Goal: Find contact information: Find contact information

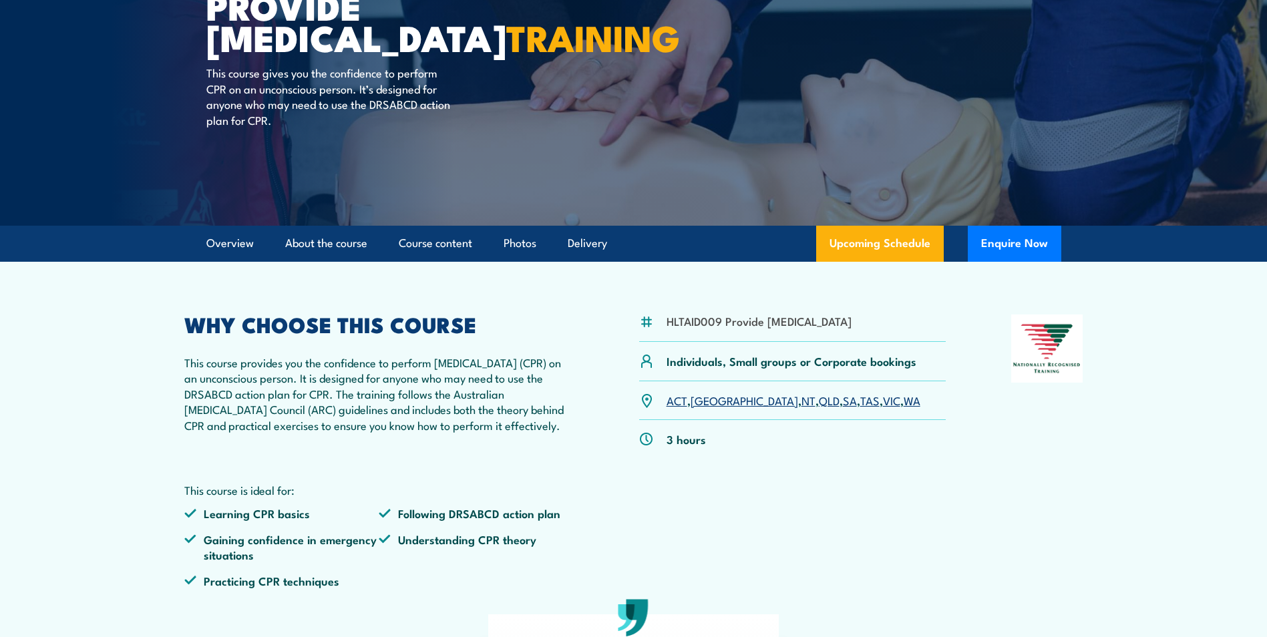
scroll to position [200, 0]
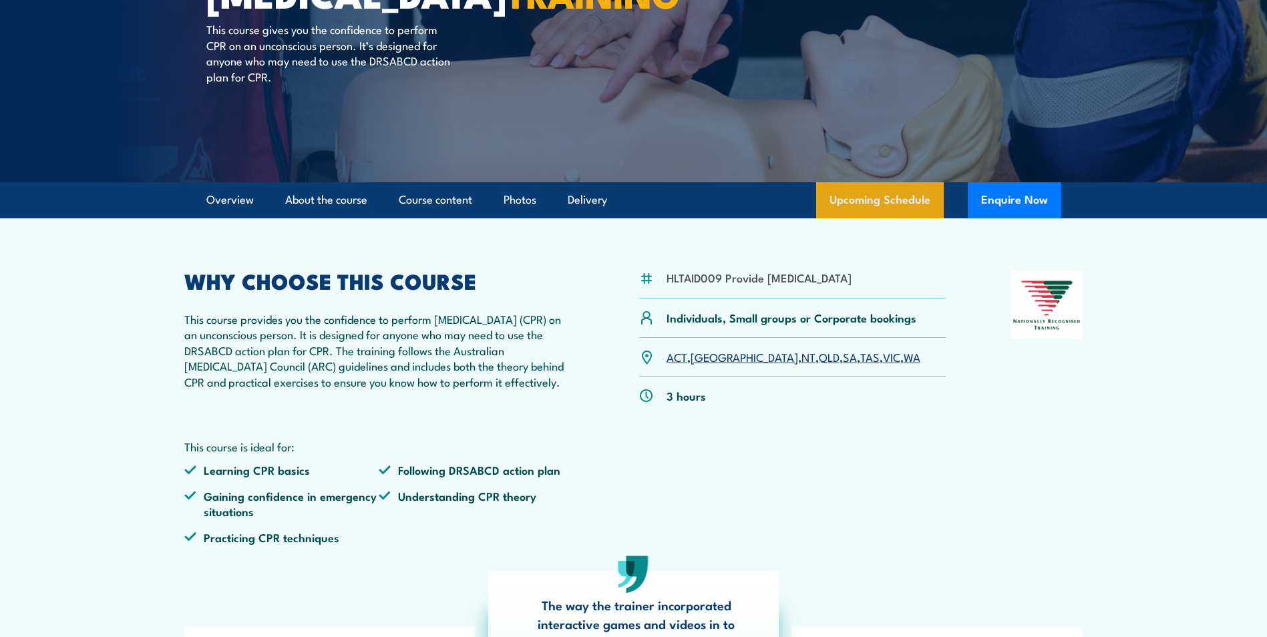
click at [892, 218] on link "Upcoming Schedule" at bounding box center [880, 200] width 128 height 36
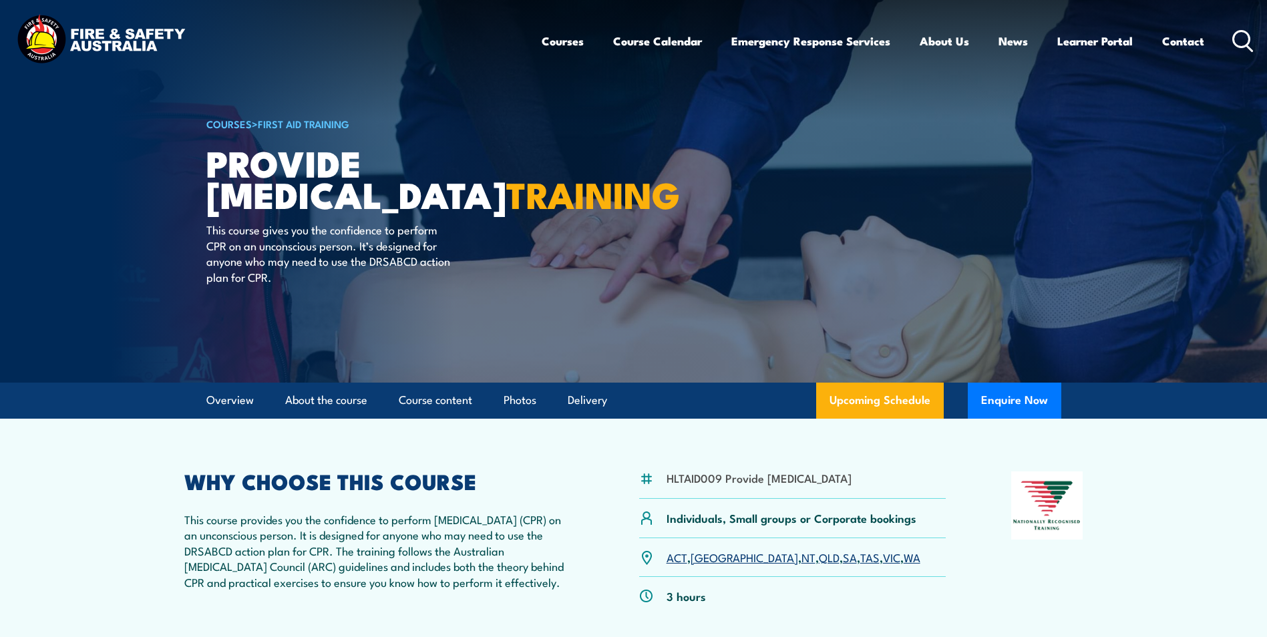
click at [1168, 41] on link "Contact" at bounding box center [1183, 40] width 42 height 35
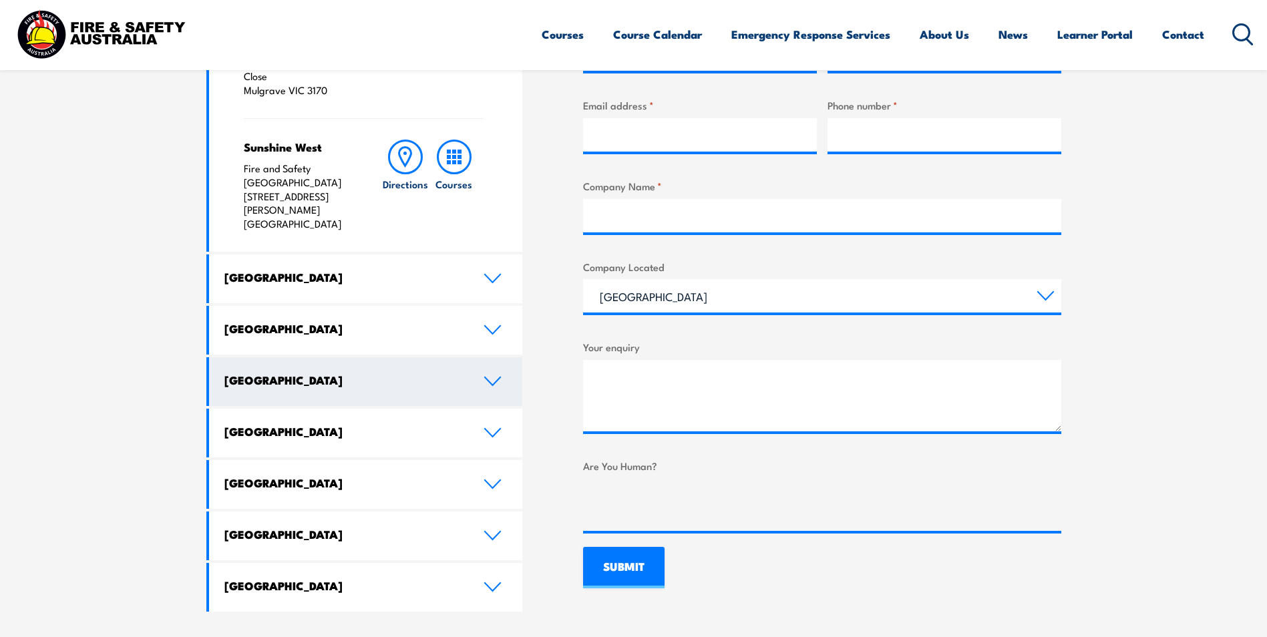
scroll to position [601, 0]
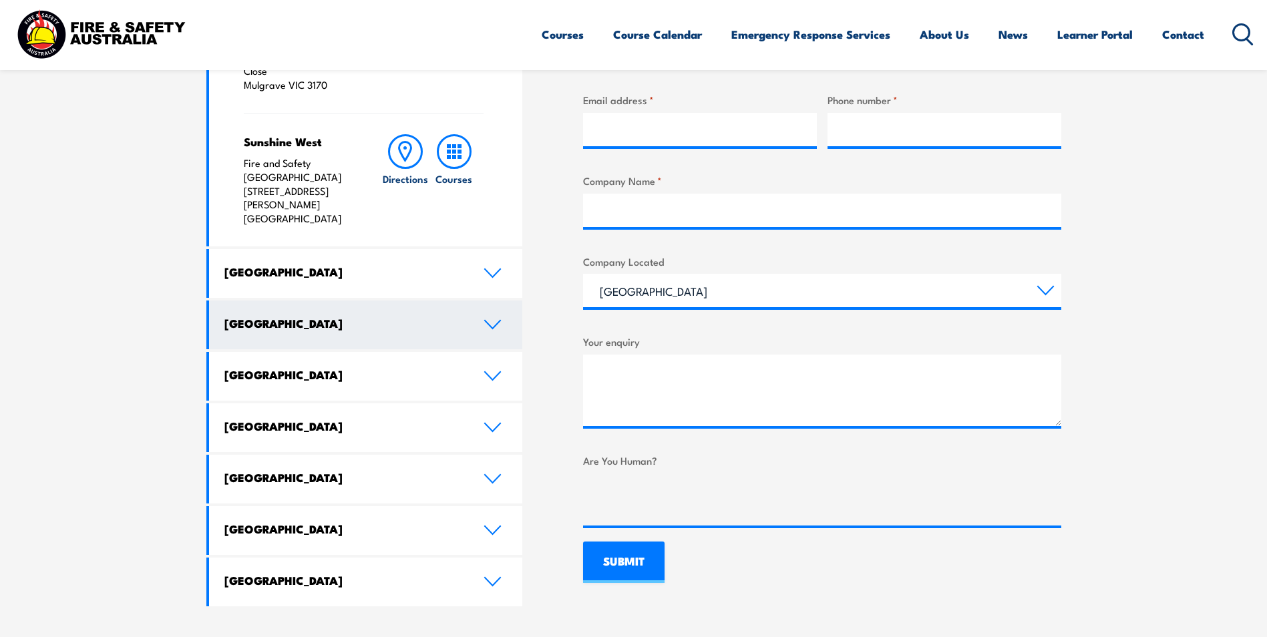
click at [498, 319] on icon at bounding box center [493, 324] width 18 height 11
